Goal: Task Accomplishment & Management: Manage account settings

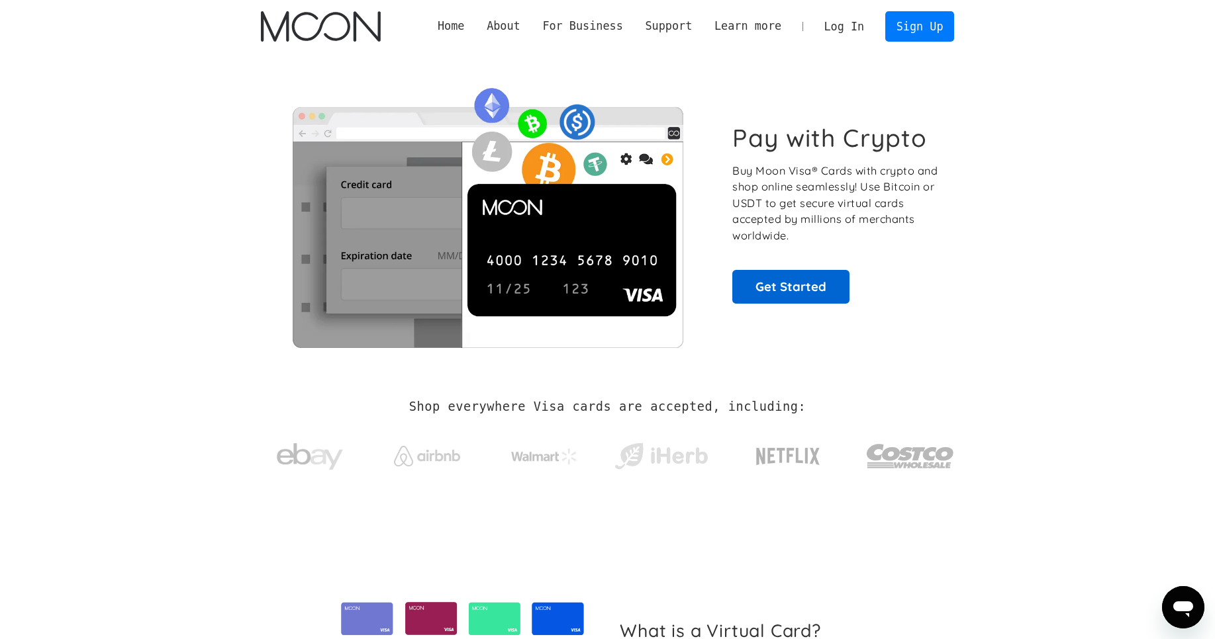
scroll to position [332, 0]
click at [777, 285] on link "Get Started" at bounding box center [790, 286] width 117 height 33
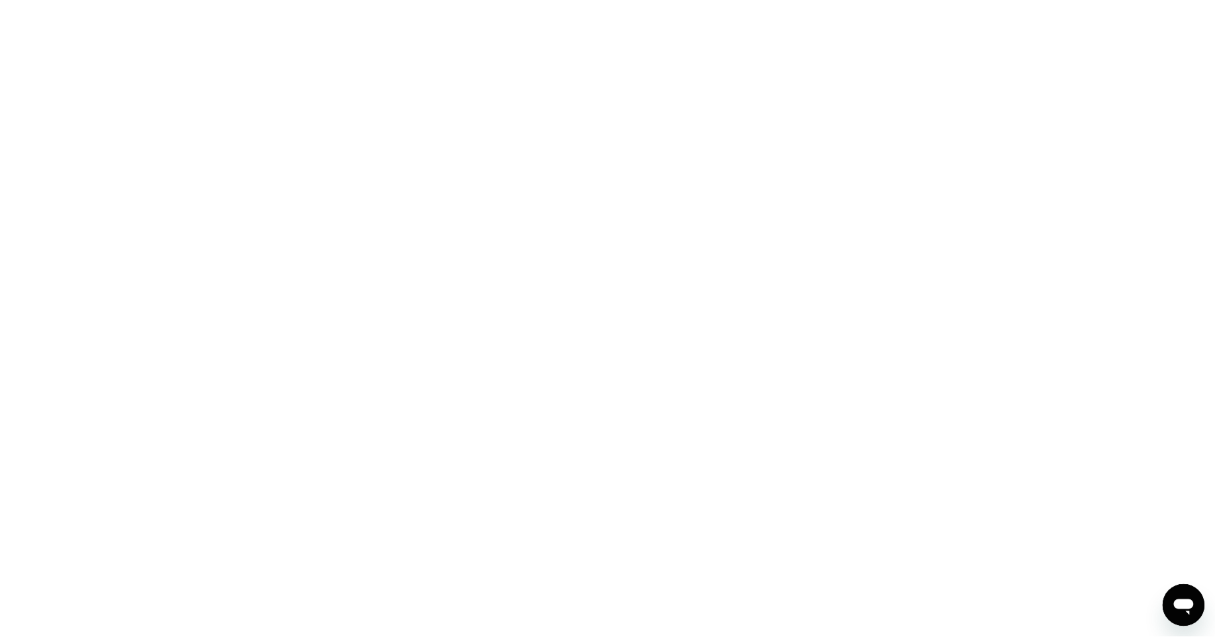
scroll to position [332, 0]
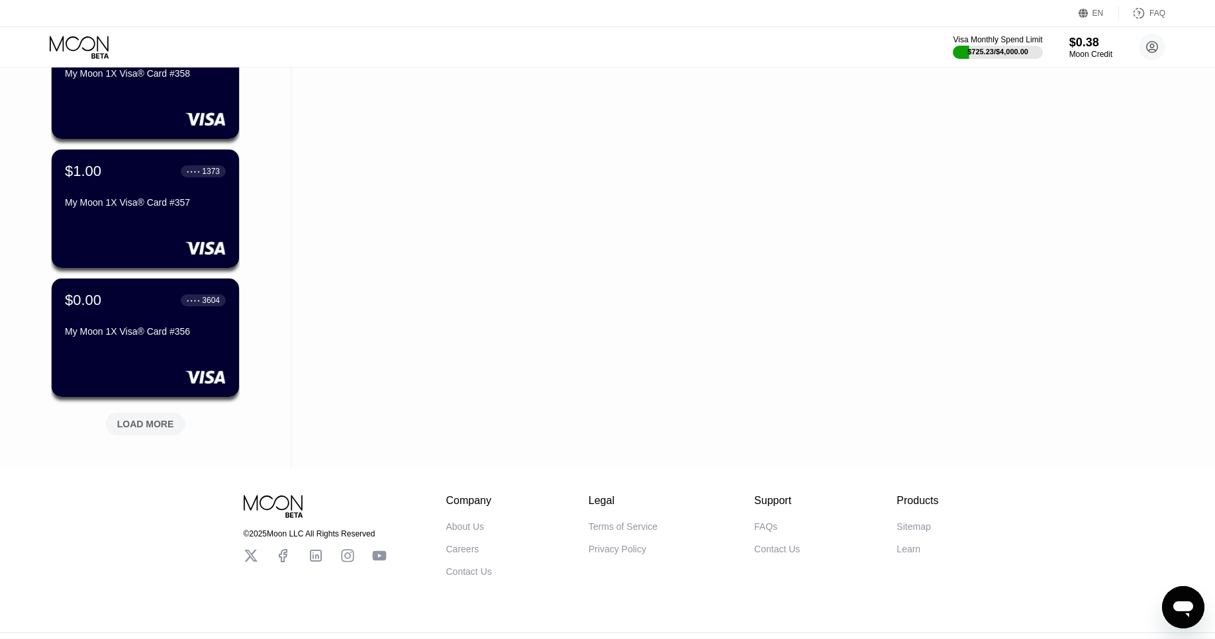
scroll to position [427, 0]
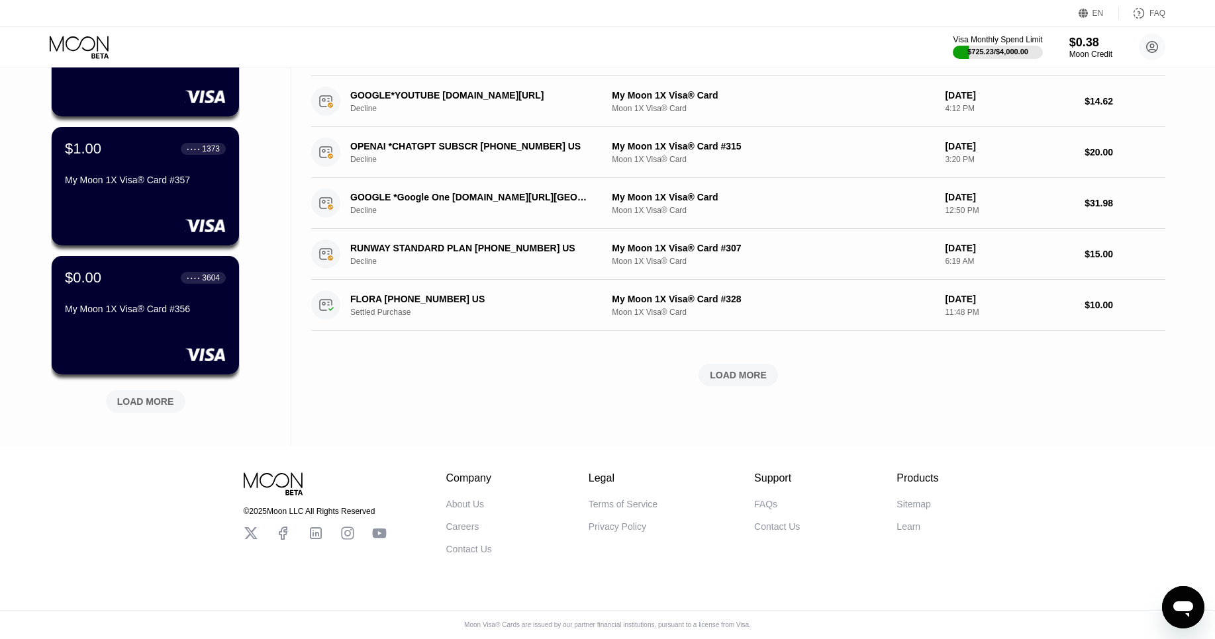
click at [134, 398] on div "LOAD MORE" at bounding box center [145, 402] width 57 height 12
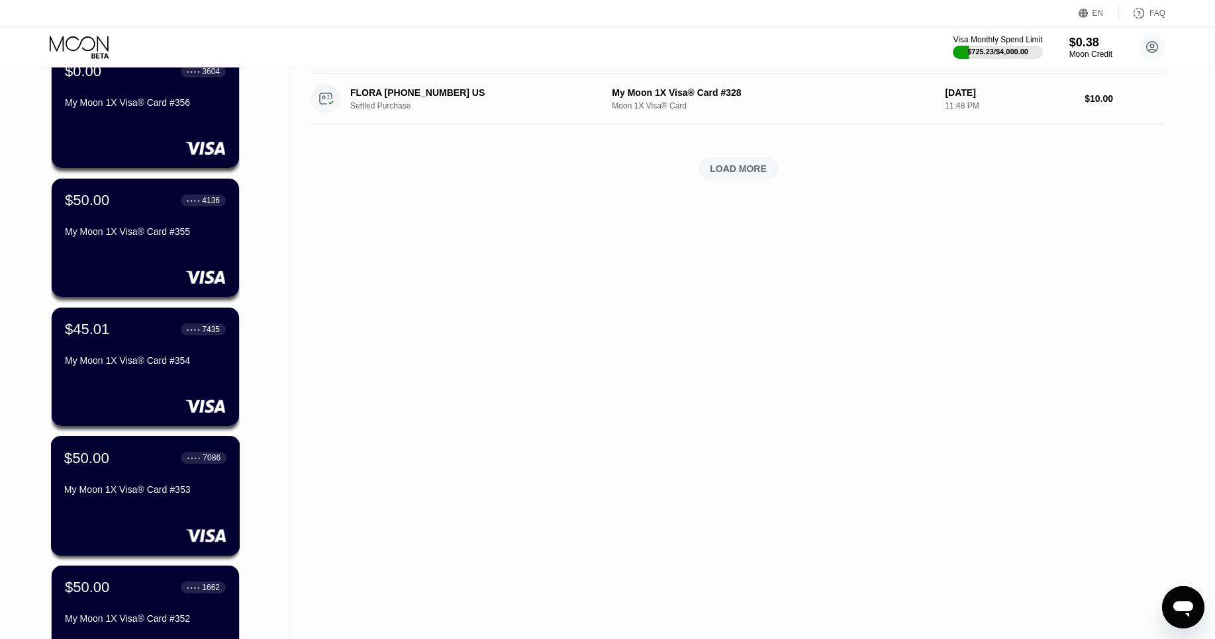
scroll to position [620, 0]
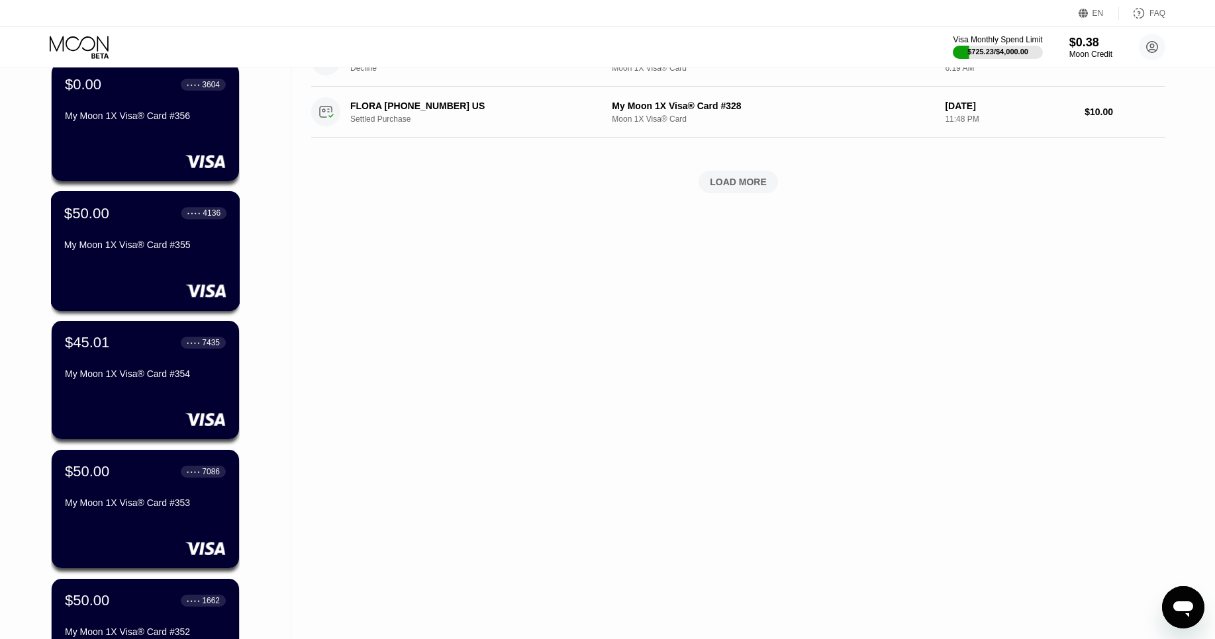
click at [134, 262] on div "$50.00 ● ● ● ● 4136 My Moon 1X Visa® Card #355" at bounding box center [145, 251] width 189 height 120
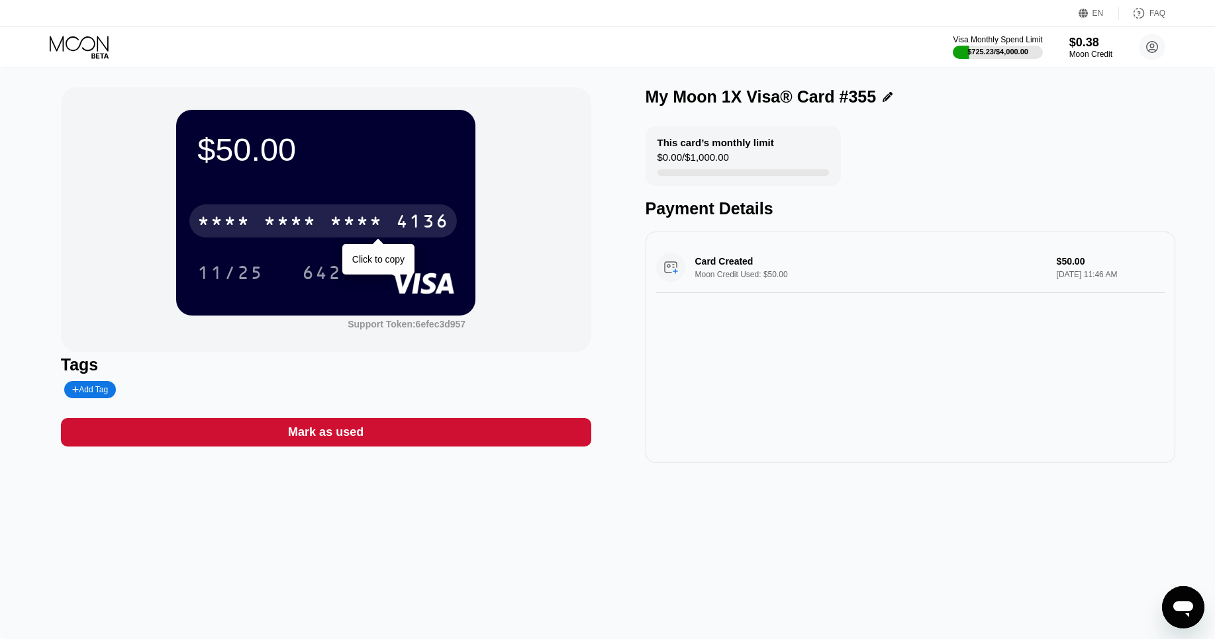
click at [419, 225] on div "4136" at bounding box center [422, 222] width 53 height 21
